Goal: Information Seeking & Learning: Learn about a topic

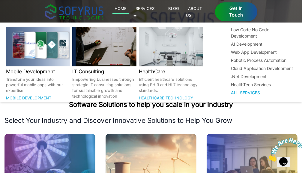
click at [155, 10] on link "Services 🞃" at bounding box center [144, 12] width 21 height 14
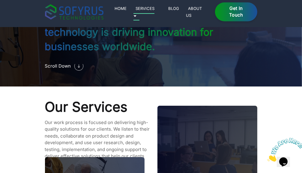
scroll to position [494, 0]
